Goal: Task Accomplishment & Management: Use online tool/utility

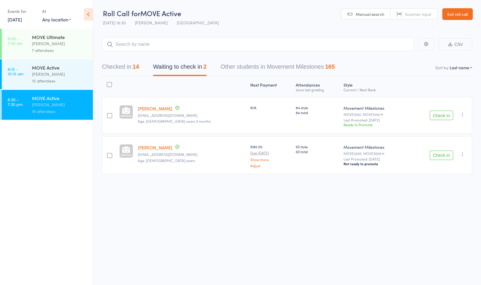
scroll to position [0, 0]
drag, startPoint x: 0, startPoint y: 0, endPoint x: 449, endPoint y: 13, distance: 449.4
click at [449, 13] on link "Exit roll call" at bounding box center [457, 14] width 30 height 12
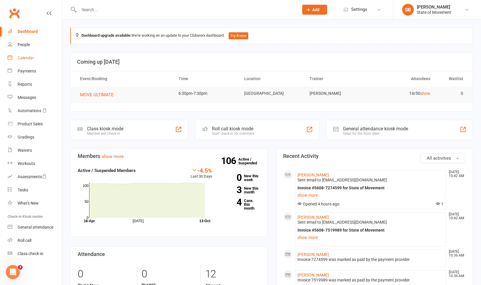
click at [28, 57] on div "Calendar" at bounding box center [26, 57] width 16 height 5
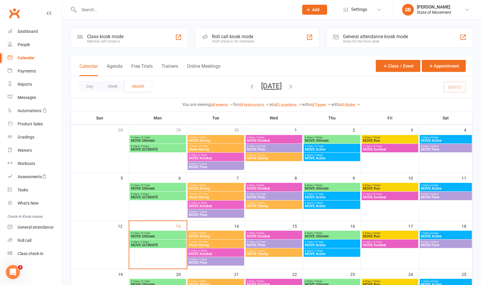
click at [263, 37] on div "Roll call kiosk mode Staff check-in for members" at bounding box center [257, 38] width 124 height 20
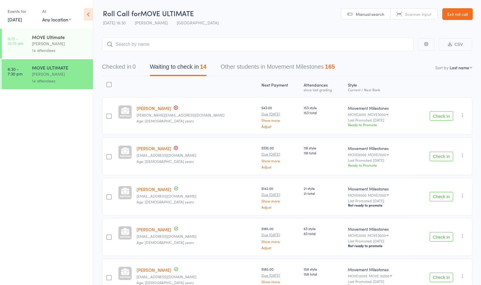
click at [86, 47] on div "14 attendees" at bounding box center [60, 50] width 56 height 7
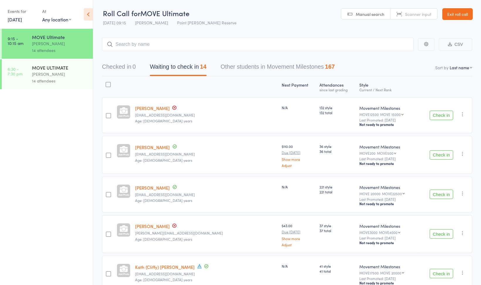
click at [440, 114] on button "Check in" at bounding box center [441, 114] width 23 height 9
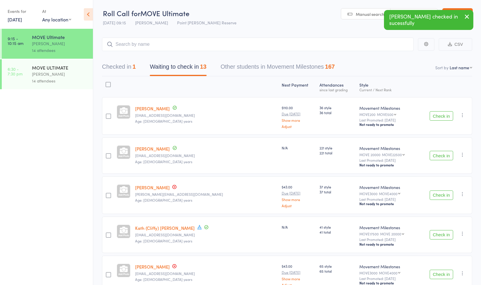
click at [440, 114] on button "Check in" at bounding box center [441, 115] width 23 height 9
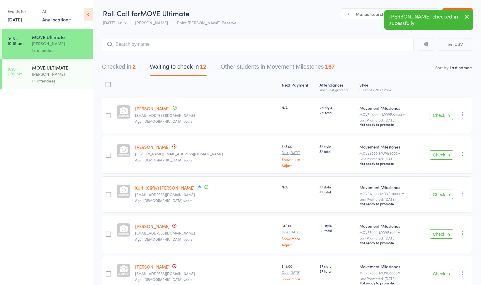
click at [463, 115] on icon "button" at bounding box center [462, 114] width 6 height 6
click at [444, 175] on li "Remove" at bounding box center [441, 173] width 48 height 8
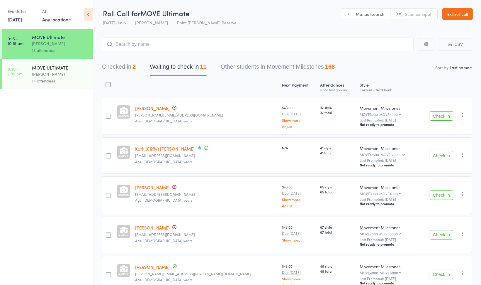
click at [442, 155] on button "Check in" at bounding box center [441, 155] width 23 height 9
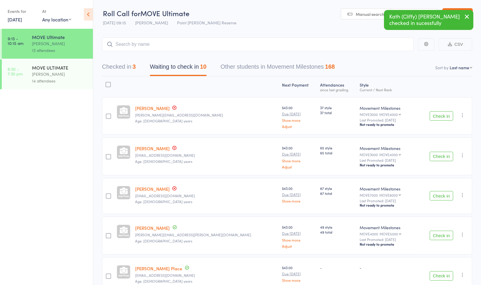
click at [440, 196] on button "Check in" at bounding box center [441, 195] width 23 height 9
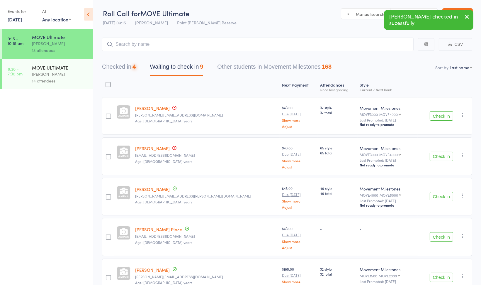
click at [440, 196] on button "Check in" at bounding box center [441, 196] width 23 height 9
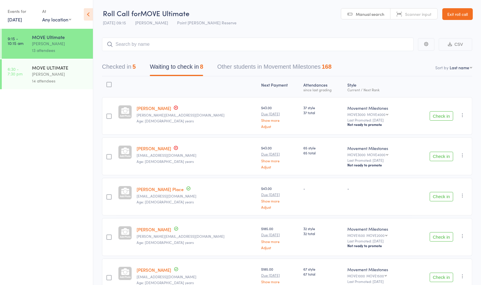
click at [440, 196] on button "Check in" at bounding box center [441, 196] width 23 height 9
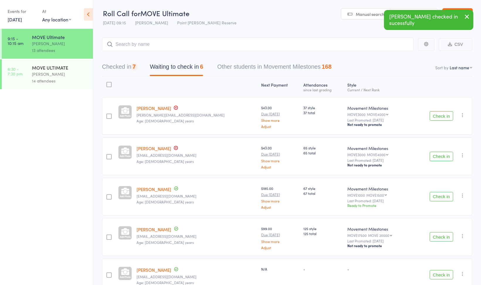
click at [440, 196] on button "Check in" at bounding box center [441, 196] width 23 height 9
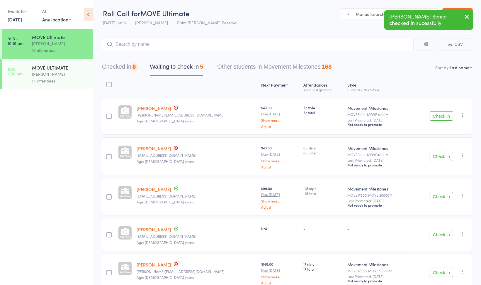
click at [440, 196] on button "Check in" at bounding box center [441, 196] width 23 height 9
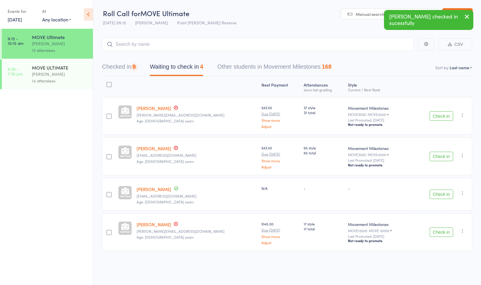
click at [440, 196] on button "Check in" at bounding box center [441, 193] width 23 height 9
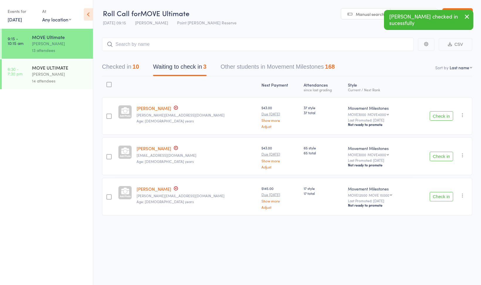
click at [440, 196] on button "Check in" at bounding box center [441, 196] width 23 height 9
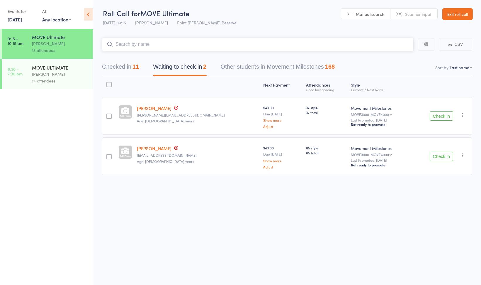
click at [149, 42] on input "search" at bounding box center [257, 44] width 311 height 13
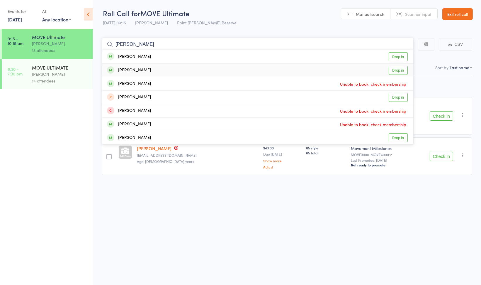
type input "[PERSON_NAME]"
click at [139, 71] on div "[PERSON_NAME]" at bounding box center [129, 70] width 44 height 7
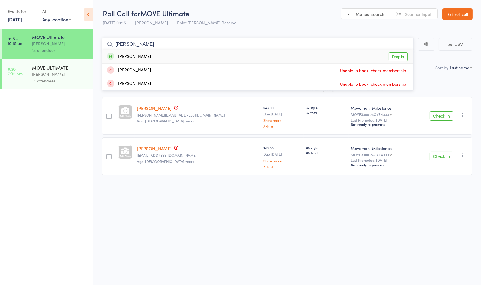
type input "[PERSON_NAME]"
click at [132, 56] on div "[PERSON_NAME]" at bounding box center [129, 56] width 44 height 7
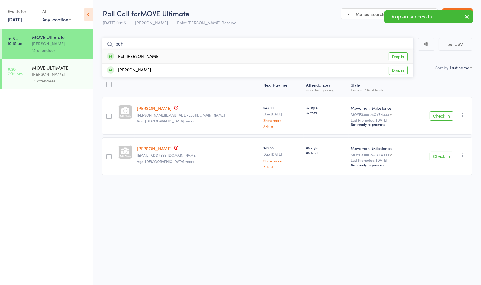
type input "poh"
click at [132, 56] on div "Poh [PERSON_NAME]" at bounding box center [133, 56] width 52 height 7
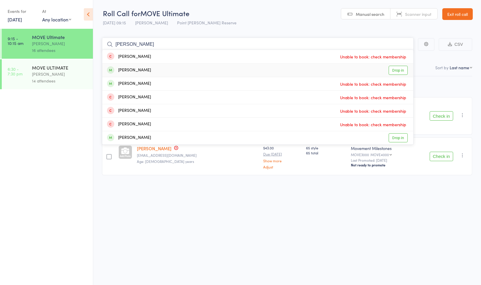
type input "[PERSON_NAME]"
click at [134, 67] on div "[PERSON_NAME]" at bounding box center [129, 70] width 44 height 7
